Goal: Task Accomplishment & Management: Manage account settings

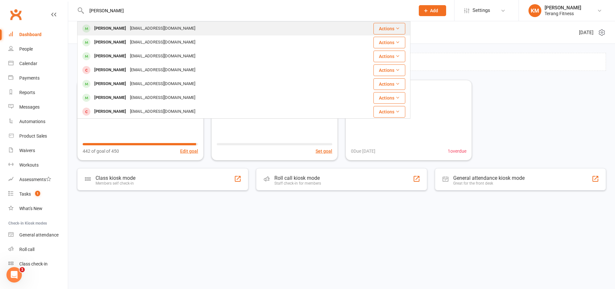
type input "[PERSON_NAME]"
click at [116, 29] on div "[PERSON_NAME]" at bounding box center [110, 28] width 36 height 9
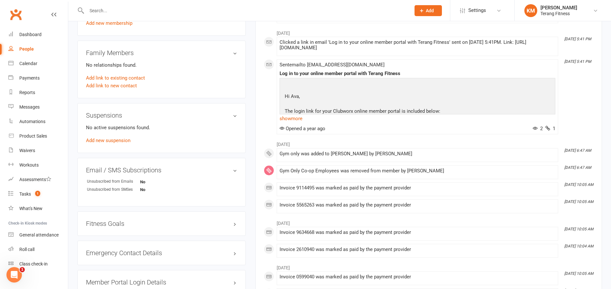
scroll to position [418, 0]
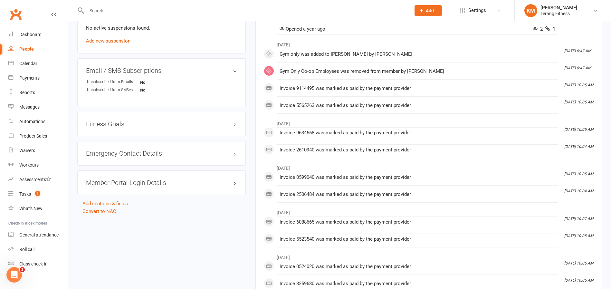
click at [132, 179] on h3 "Member Portal Login Details" at bounding box center [161, 182] width 151 height 7
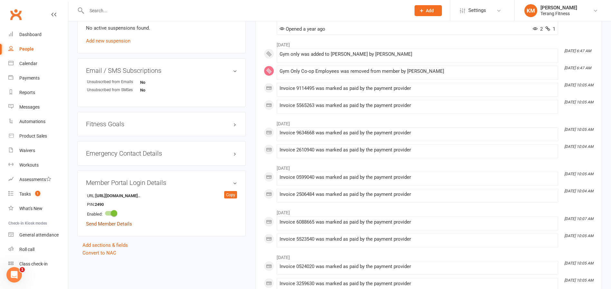
click at [94, 225] on link "Send Member Details" at bounding box center [109, 224] width 46 height 6
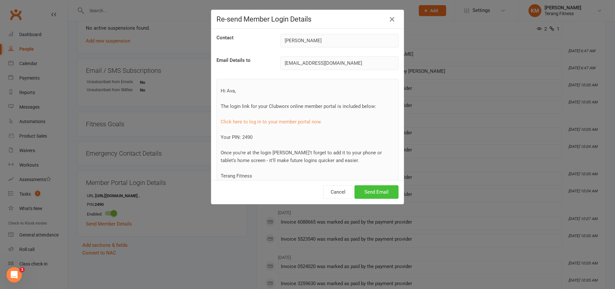
click at [367, 188] on button "Send Email" at bounding box center [377, 192] width 44 height 14
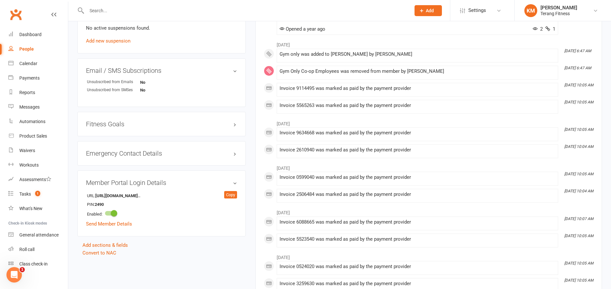
click at [151, 9] on input "text" at bounding box center [245, 10] width 321 height 9
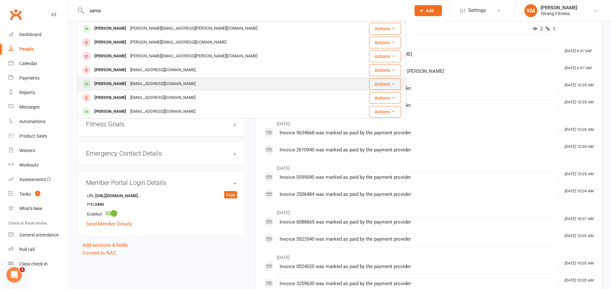
type input "sama"
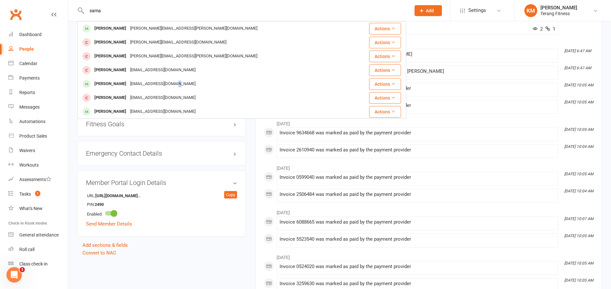
click at [182, 88] on div "[EMAIL_ADDRESS][DOMAIN_NAME]" at bounding box center [162, 83] width 69 height 9
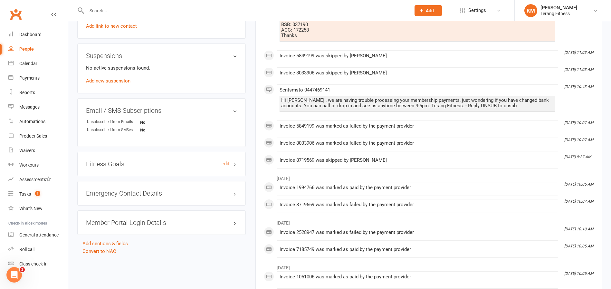
scroll to position [418, 0]
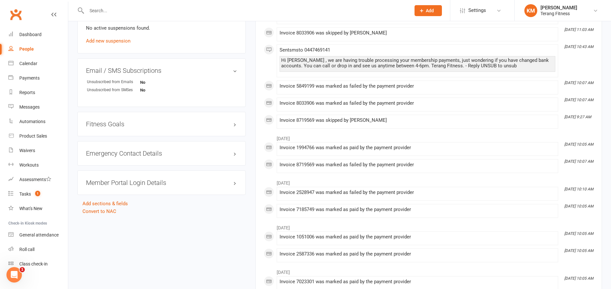
click at [148, 181] on h3 "Member Portal Login Details" at bounding box center [161, 182] width 151 height 7
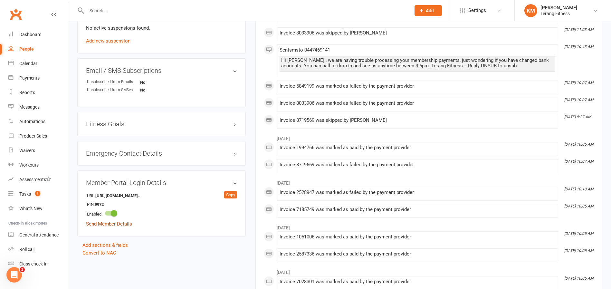
click at [119, 223] on link "Send Member Details" at bounding box center [109, 224] width 46 height 6
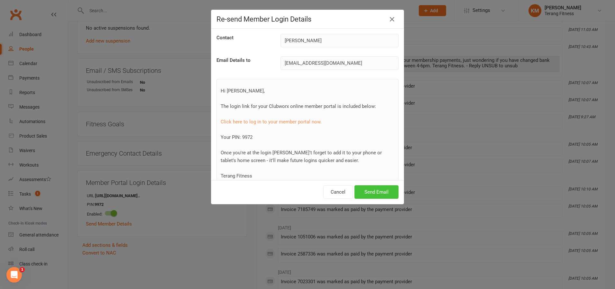
click at [372, 194] on button "Send Email" at bounding box center [377, 192] width 44 height 14
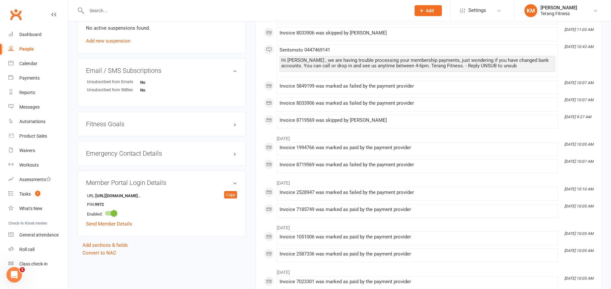
click at [121, 13] on input "text" at bounding box center [245, 10] width 321 height 9
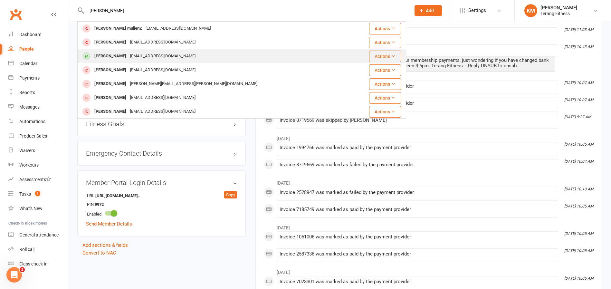
type input "[PERSON_NAME]"
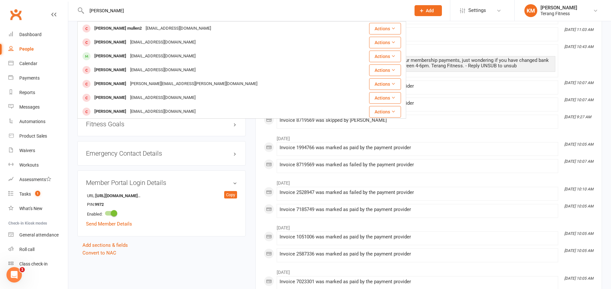
click at [132, 55] on div "[EMAIL_ADDRESS][DOMAIN_NAME]" at bounding box center [162, 56] width 69 height 9
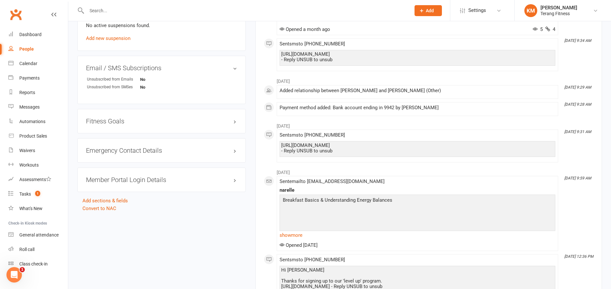
scroll to position [451, 0]
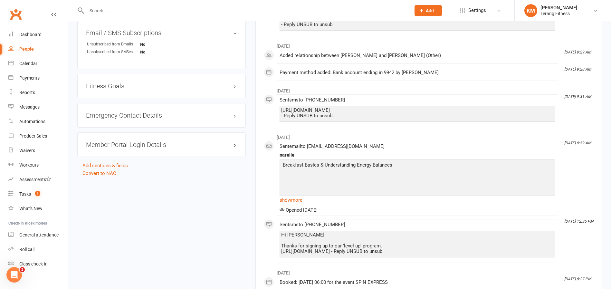
click at [159, 145] on h3 "Member Portal Login Details" at bounding box center [161, 144] width 151 height 7
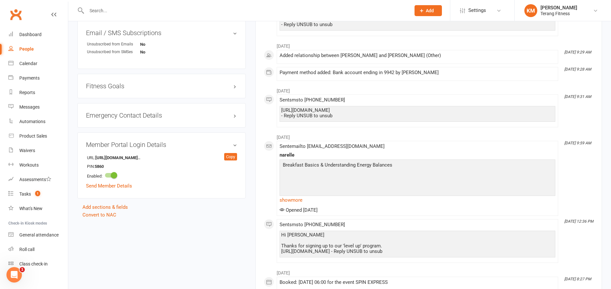
click at [105, 8] on input "text" at bounding box center [245, 10] width 321 height 9
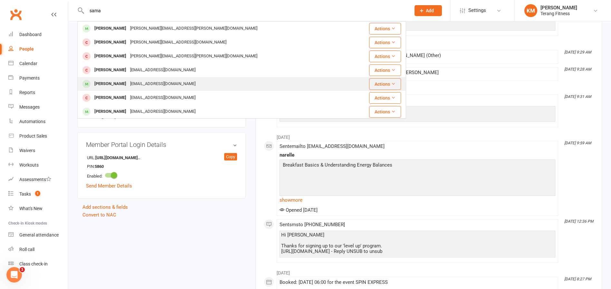
type input "sama"
click at [128, 88] on div "[PERSON_NAME]" at bounding box center [110, 83] width 36 height 9
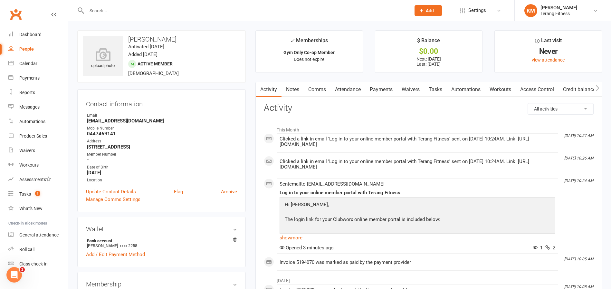
click at [381, 87] on link "Payments" at bounding box center [381, 89] width 32 height 15
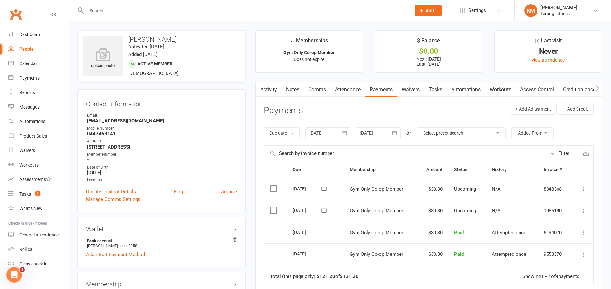
click at [331, 133] on div at bounding box center [327, 133] width 45 height 12
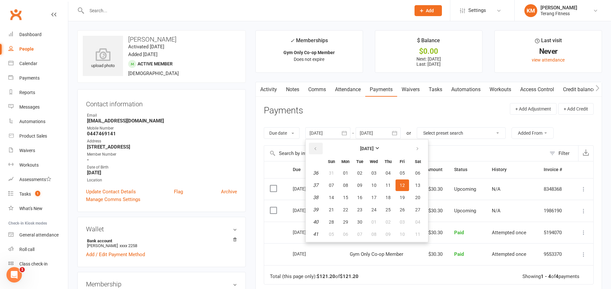
click at [316, 145] on button "button" at bounding box center [316, 149] width 14 height 12
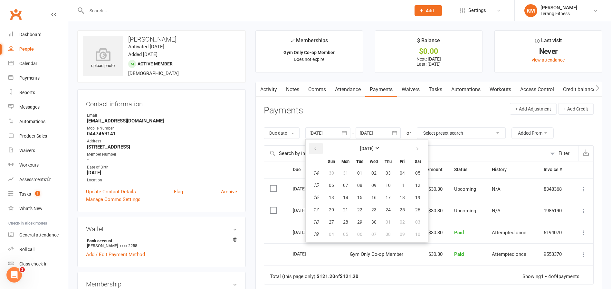
click at [316, 145] on button "button" at bounding box center [316, 149] width 14 height 12
click at [358, 183] on span "07" at bounding box center [359, 185] width 5 height 5
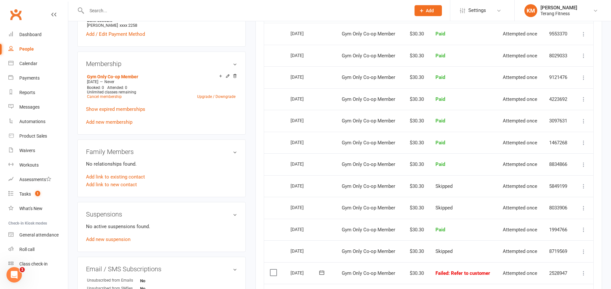
scroll to position [290, 0]
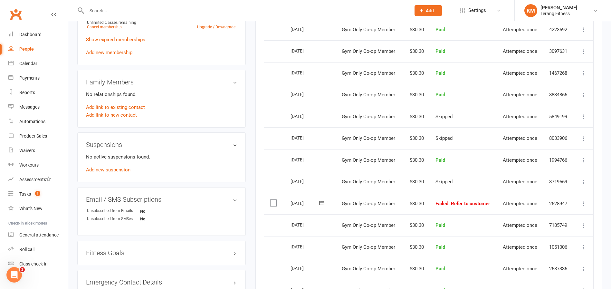
click at [582, 202] on icon at bounding box center [583, 203] width 6 height 6
click at [558, 257] on link "Skip" at bounding box center [555, 254] width 64 height 13
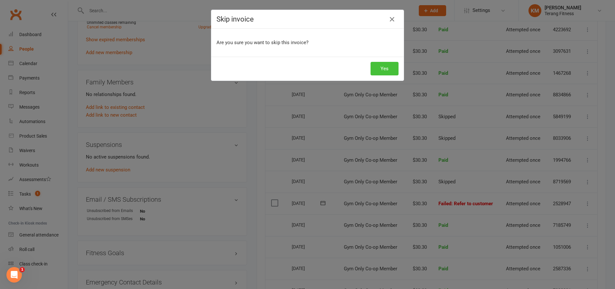
click at [390, 70] on button "Yes" at bounding box center [385, 69] width 28 height 14
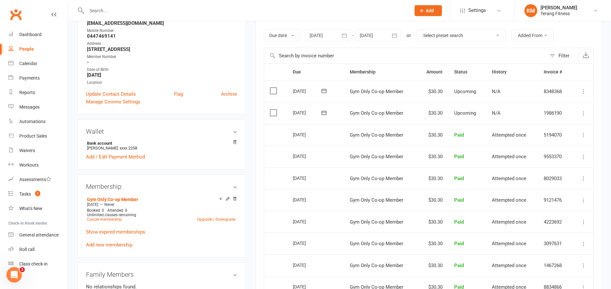
scroll to position [0, 0]
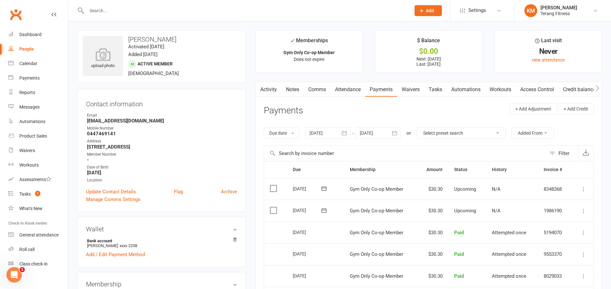
click at [345, 133] on icon "button" at bounding box center [344, 133] width 6 height 6
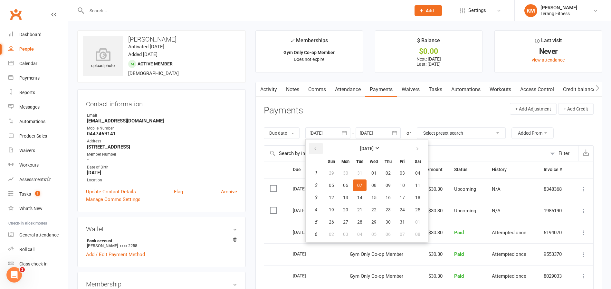
click at [315, 145] on button "button" at bounding box center [316, 149] width 14 height 12
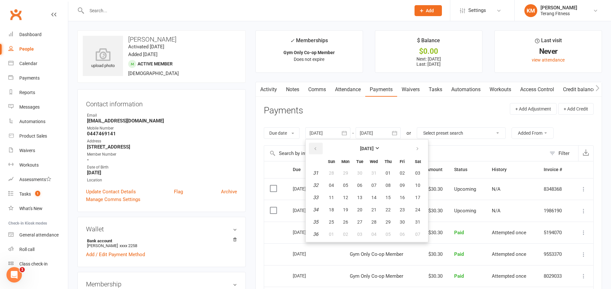
click at [315, 145] on button "button" at bounding box center [316, 149] width 14 height 12
click at [360, 180] on button "04" at bounding box center [360, 185] width 14 height 12
type input "[DATE]"
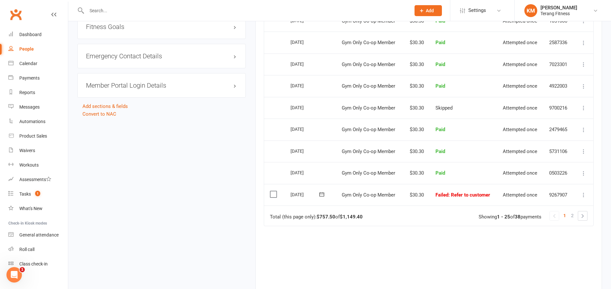
scroll to position [547, 0]
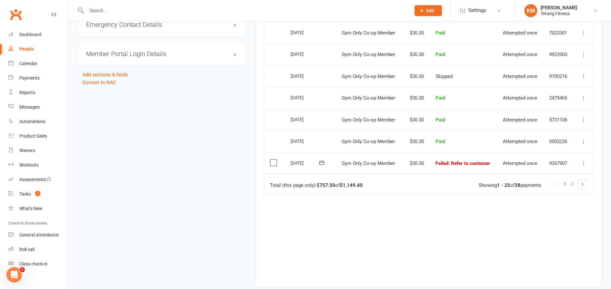
click at [581, 163] on icon at bounding box center [583, 163] width 6 height 6
click at [547, 217] on link "Skip" at bounding box center [555, 214] width 64 height 13
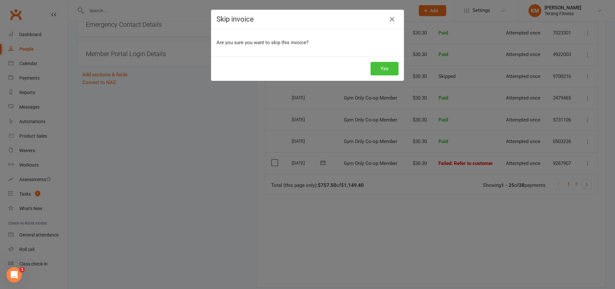
click at [382, 62] on button "Yes" at bounding box center [385, 69] width 28 height 14
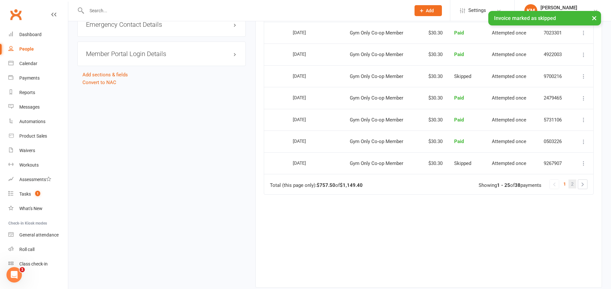
click at [571, 183] on span "2" at bounding box center [572, 183] width 3 height 9
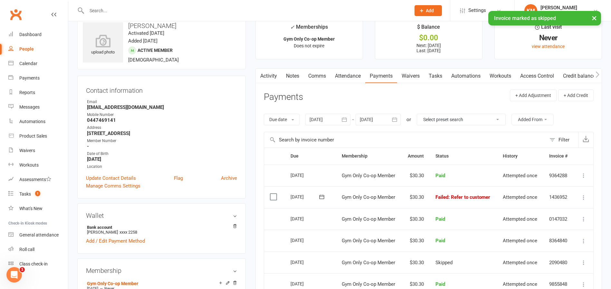
scroll to position [0, 0]
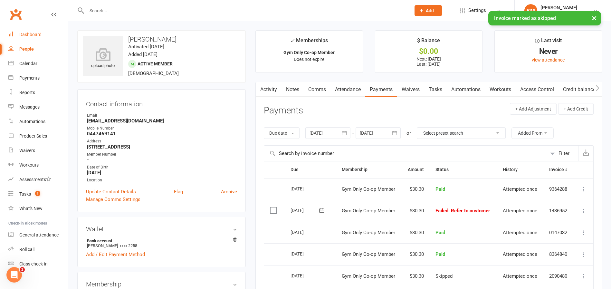
click at [32, 33] on div "Dashboard" at bounding box center [30, 34] width 22 height 5
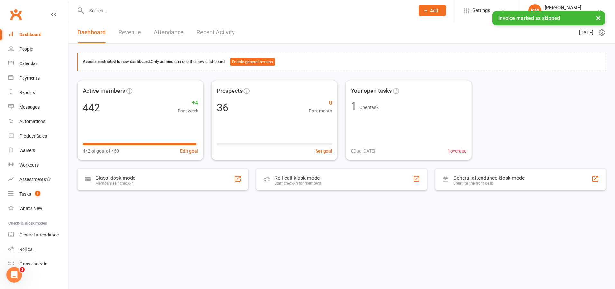
click at [100, 9] on input "text" at bounding box center [248, 10] width 326 height 9
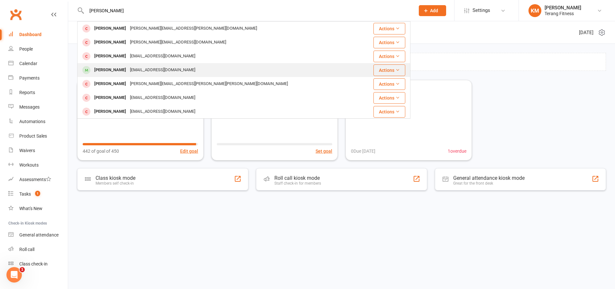
type input "[PERSON_NAME]"
click at [142, 68] on div "[EMAIL_ADDRESS][DOMAIN_NAME]" at bounding box center [162, 69] width 69 height 9
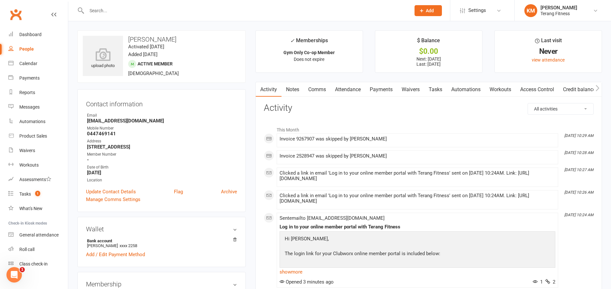
click at [375, 93] on link "Payments" at bounding box center [381, 89] width 32 height 15
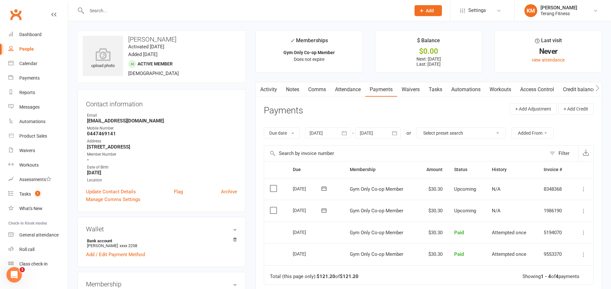
click at [343, 133] on icon "button" at bounding box center [344, 133] width 6 height 6
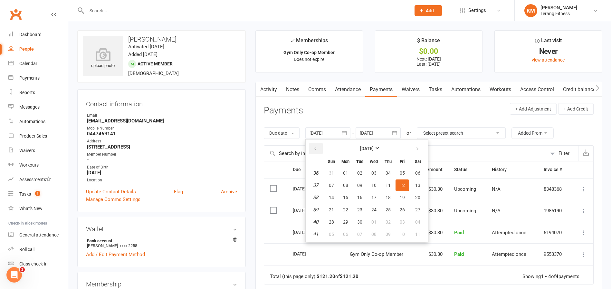
click at [317, 148] on icon "button" at bounding box center [315, 148] width 5 height 5
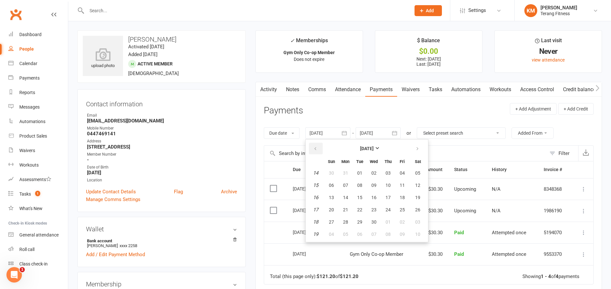
click at [317, 148] on icon "button" at bounding box center [315, 148] width 5 height 5
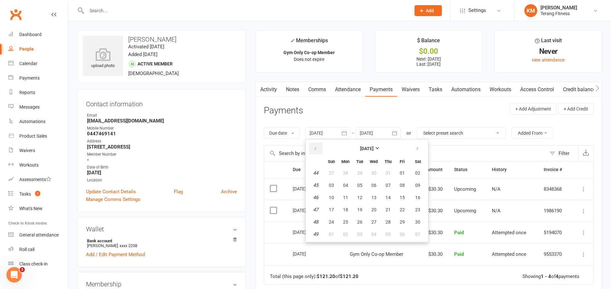
click at [317, 148] on icon "button" at bounding box center [315, 148] width 5 height 5
click at [316, 148] on icon "button" at bounding box center [315, 148] width 5 height 5
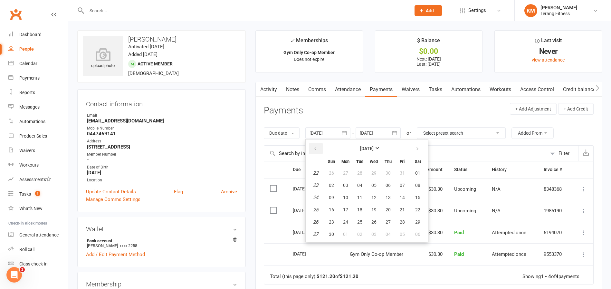
click at [316, 148] on icon "button" at bounding box center [315, 148] width 5 height 5
click at [359, 182] on button "05" at bounding box center [360, 185] width 14 height 12
type input "[DATE]"
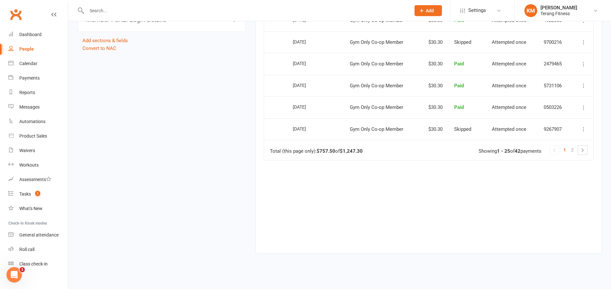
scroll to position [587, 0]
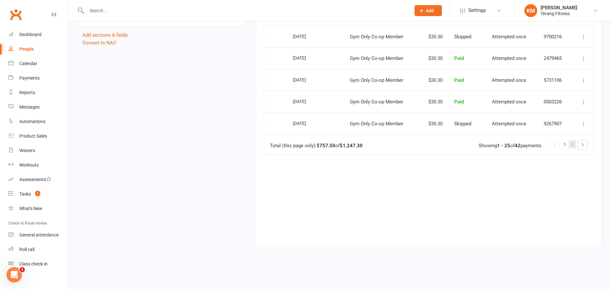
click at [573, 145] on link "2" at bounding box center [572, 144] width 8 height 9
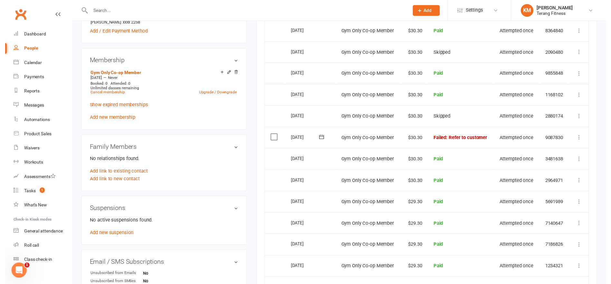
scroll to position [188, 0]
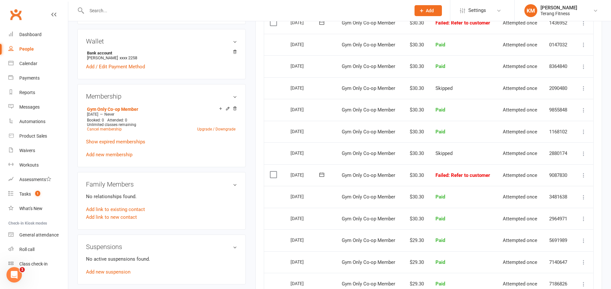
click at [582, 177] on icon at bounding box center [583, 175] width 6 height 6
click at [549, 227] on link "Skip" at bounding box center [555, 226] width 64 height 13
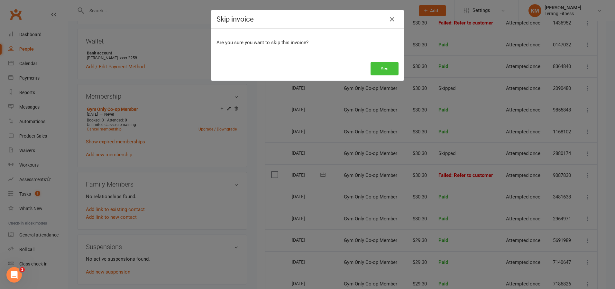
click at [373, 70] on button "Yes" at bounding box center [385, 69] width 28 height 14
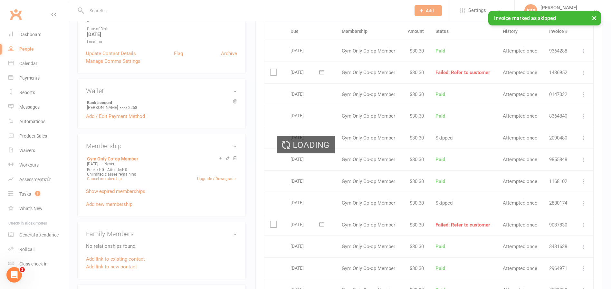
scroll to position [59, 0]
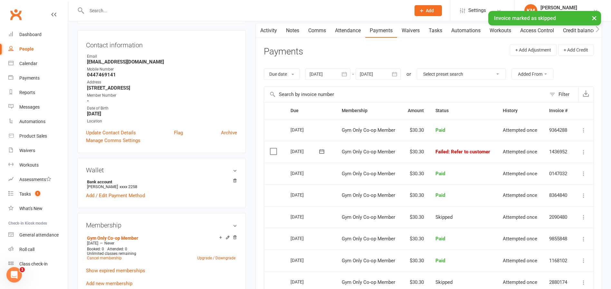
click at [585, 149] on icon at bounding box center [583, 152] width 6 height 6
click at [542, 203] on link "Skip" at bounding box center [555, 203] width 64 height 13
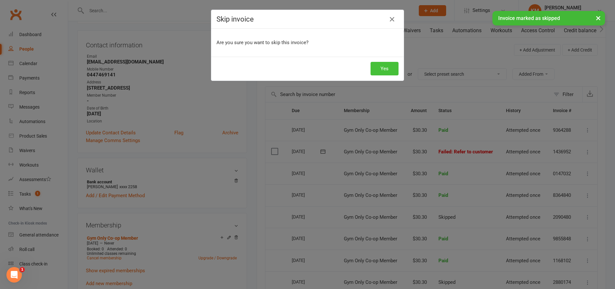
click at [386, 68] on button "Yes" at bounding box center [385, 69] width 28 height 14
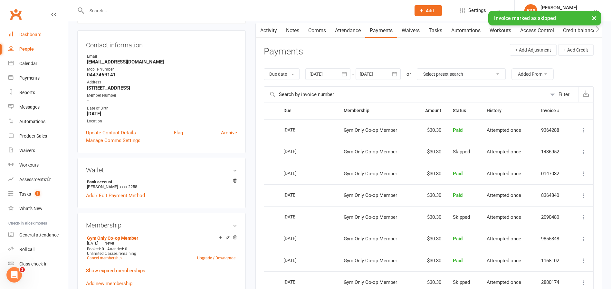
click at [24, 32] on link "Dashboard" at bounding box center [38, 34] width 60 height 14
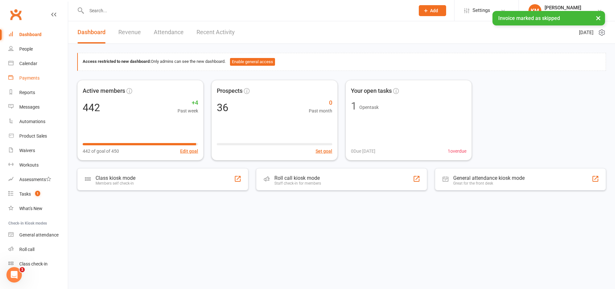
click at [25, 73] on link "Payments" at bounding box center [38, 78] width 60 height 14
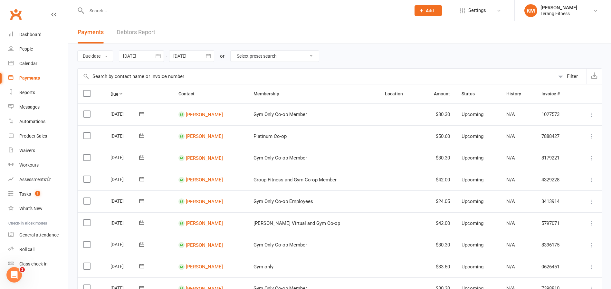
click at [100, 9] on input "text" at bounding box center [245, 10] width 321 height 9
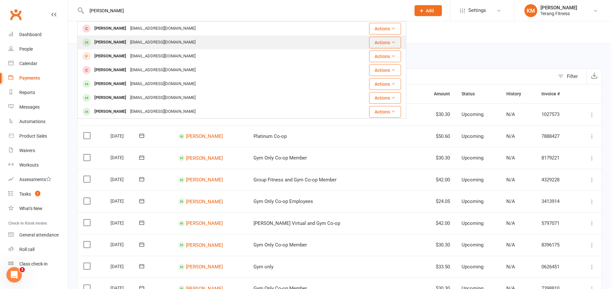
type input "[PERSON_NAME]"
click at [128, 36] on div "[PERSON_NAME] [EMAIL_ADDRESS][DOMAIN_NAME]" at bounding box center [210, 42] width 264 height 13
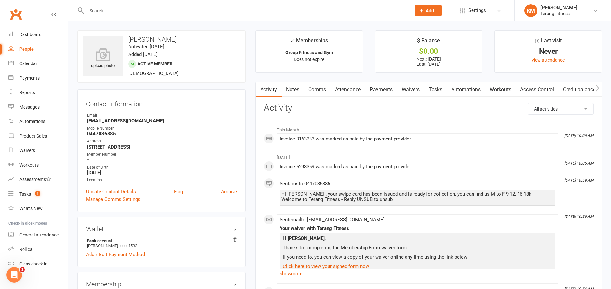
click at [94, 13] on input "text" at bounding box center [245, 10] width 321 height 9
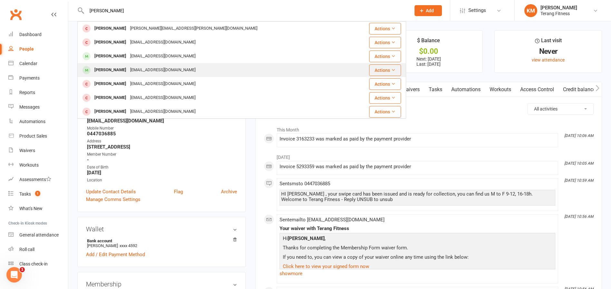
type input "[PERSON_NAME]"
click at [133, 67] on div "[EMAIL_ADDRESS][DOMAIN_NAME]" at bounding box center [162, 69] width 69 height 9
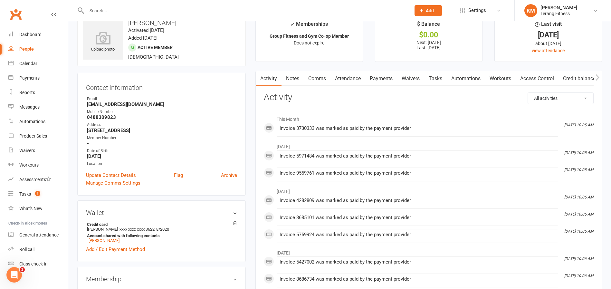
scroll to position [32, 0]
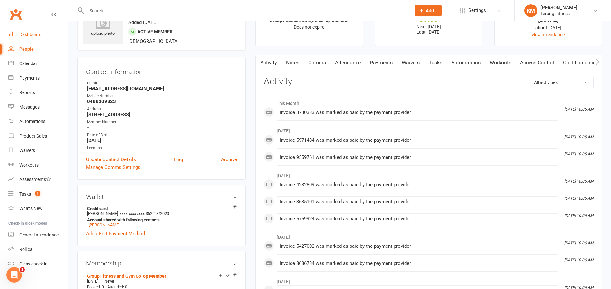
click at [38, 31] on link "Dashboard" at bounding box center [38, 34] width 60 height 14
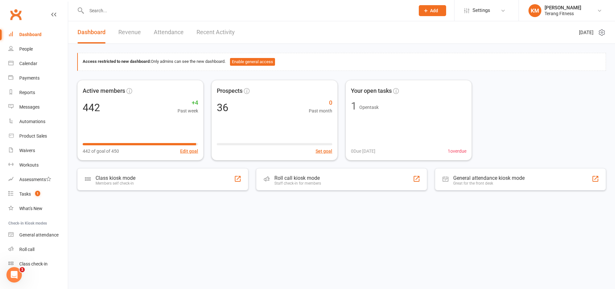
click at [107, 15] on div at bounding box center [243, 10] width 333 height 21
click at [107, 13] on input "text" at bounding box center [248, 10] width 326 height 9
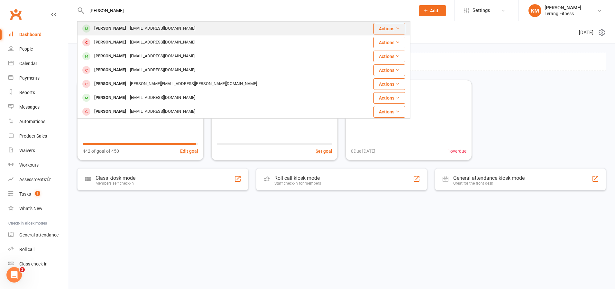
type input "[PERSON_NAME]"
click at [128, 29] on div "[EMAIL_ADDRESS][DOMAIN_NAME]" at bounding box center [162, 28] width 69 height 9
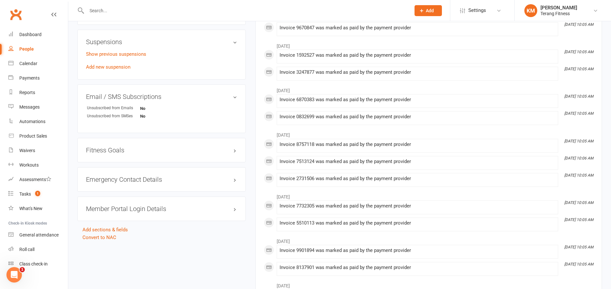
scroll to position [418, 0]
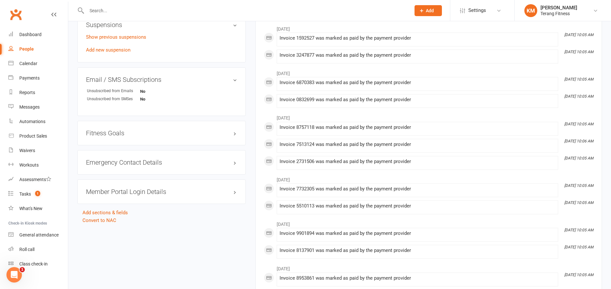
click at [153, 189] on h3 "Member Portal Login Details" at bounding box center [161, 191] width 151 height 7
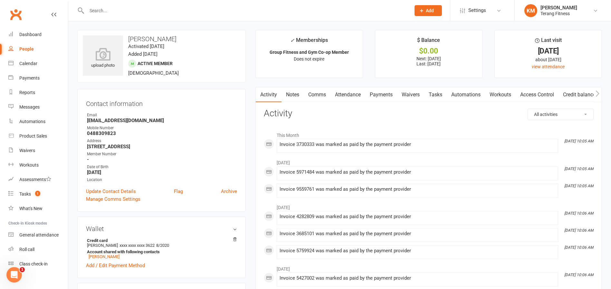
scroll to position [0, 0]
click at [105, 193] on link "Update Contact Details" at bounding box center [111, 192] width 50 height 8
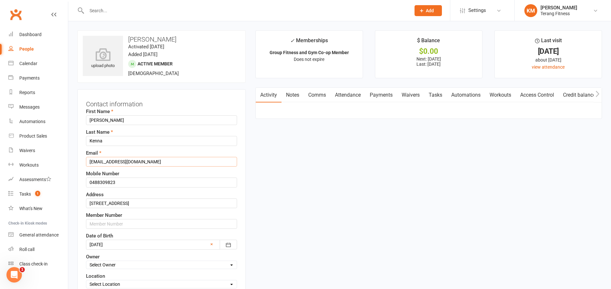
click at [104, 162] on input "[EMAIL_ADDRESS][DOMAIN_NAME]" at bounding box center [161, 162] width 151 height 10
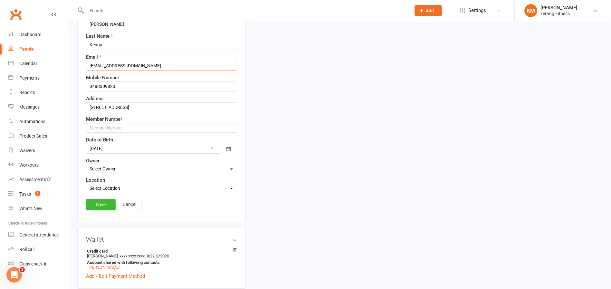
scroll to position [97, 0]
type input "[EMAIL_ADDRESS][DOMAIN_NAME]"
click at [104, 205] on link "Save" at bounding box center [101, 204] width 30 height 12
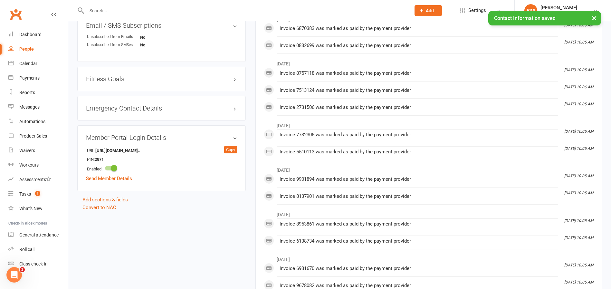
scroll to position [473, 0]
click at [121, 176] on link "Send Member Details" at bounding box center [109, 178] width 46 height 6
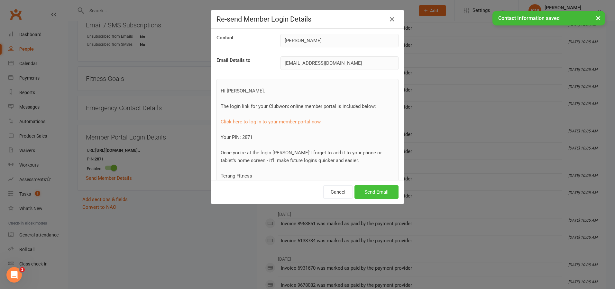
click at [382, 193] on button "Send Email" at bounding box center [377, 192] width 44 height 14
